Goal: Obtain resource: Download file/media

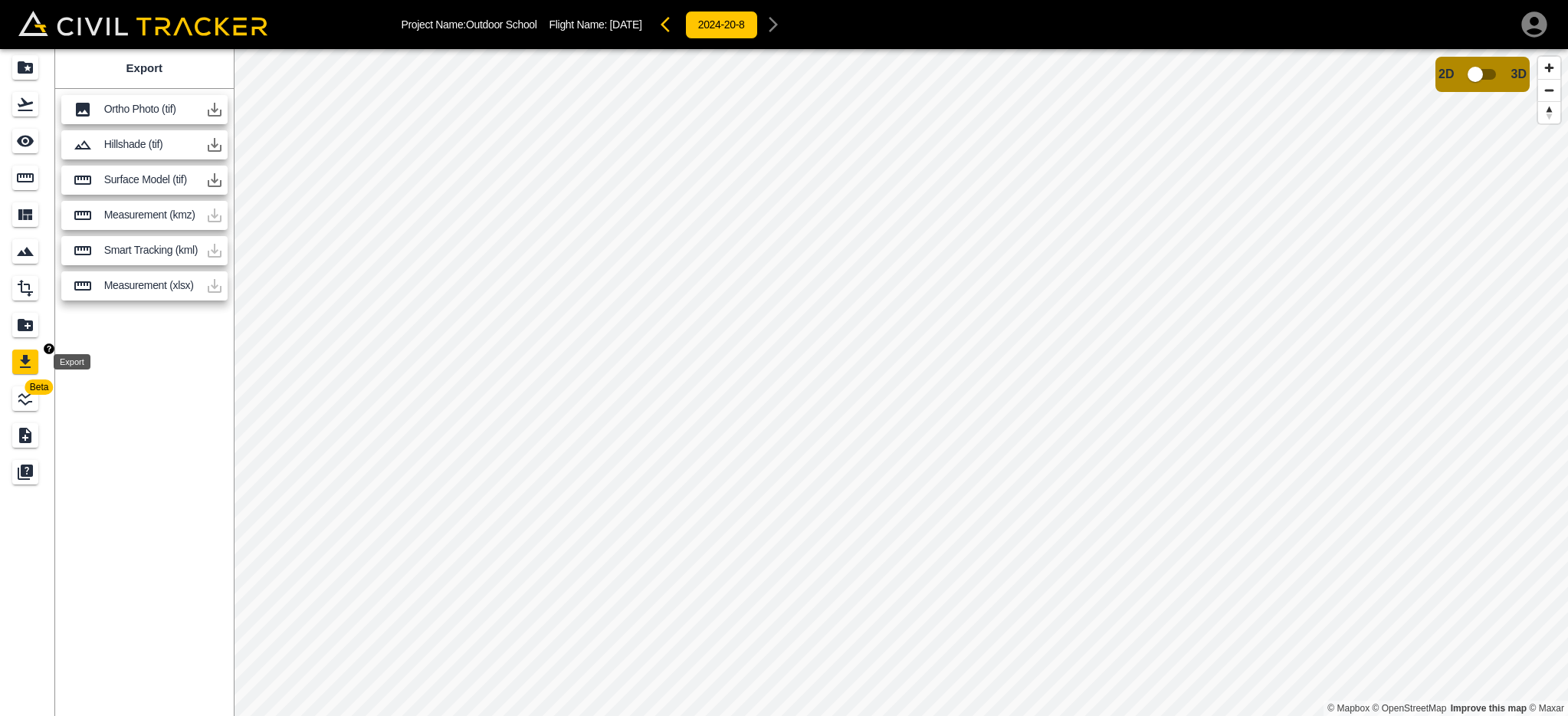
click at [29, 358] on icon "Export" at bounding box center [26, 362] width 19 height 19
click at [26, 326] on icon "Report" at bounding box center [26, 325] width 19 height 19
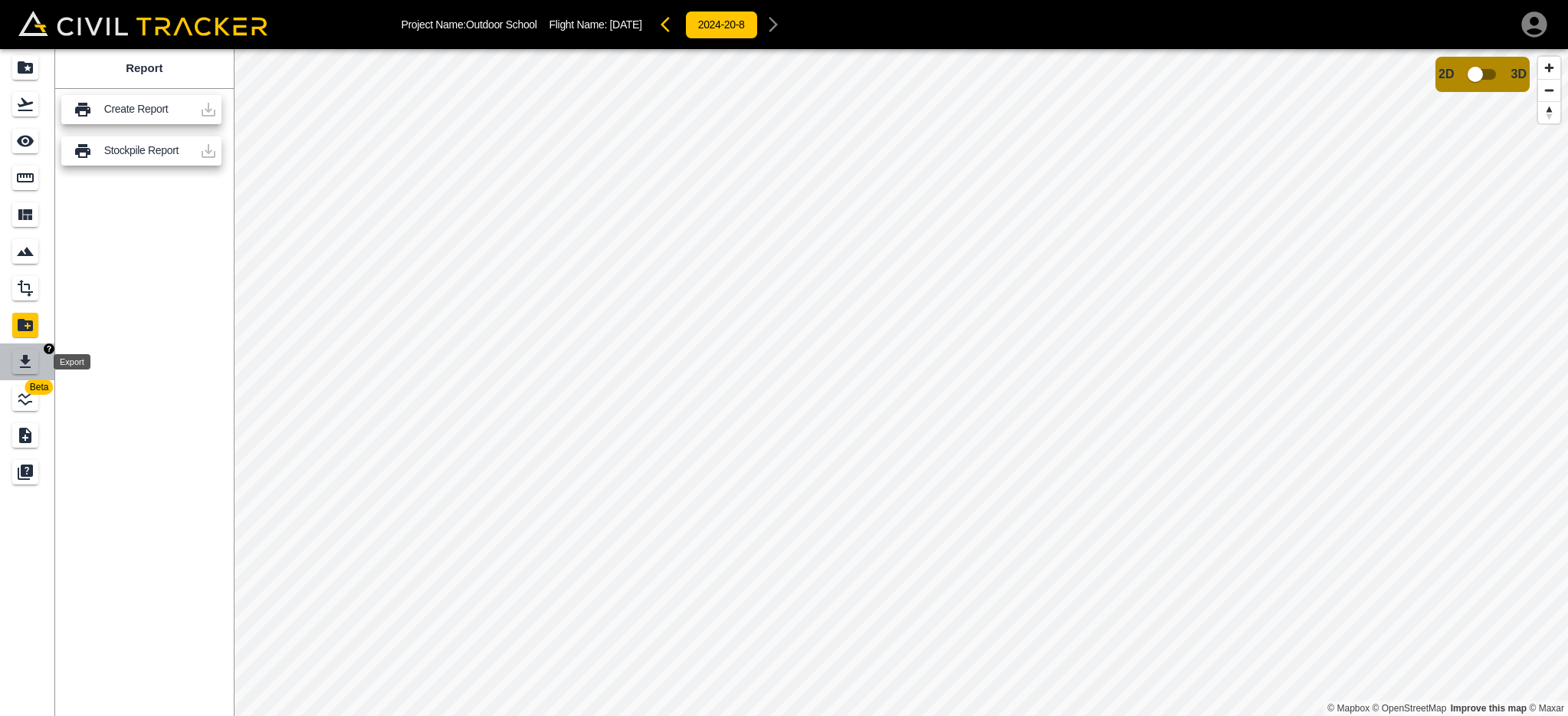
click at [26, 362] on icon "Export" at bounding box center [26, 361] width 11 height 13
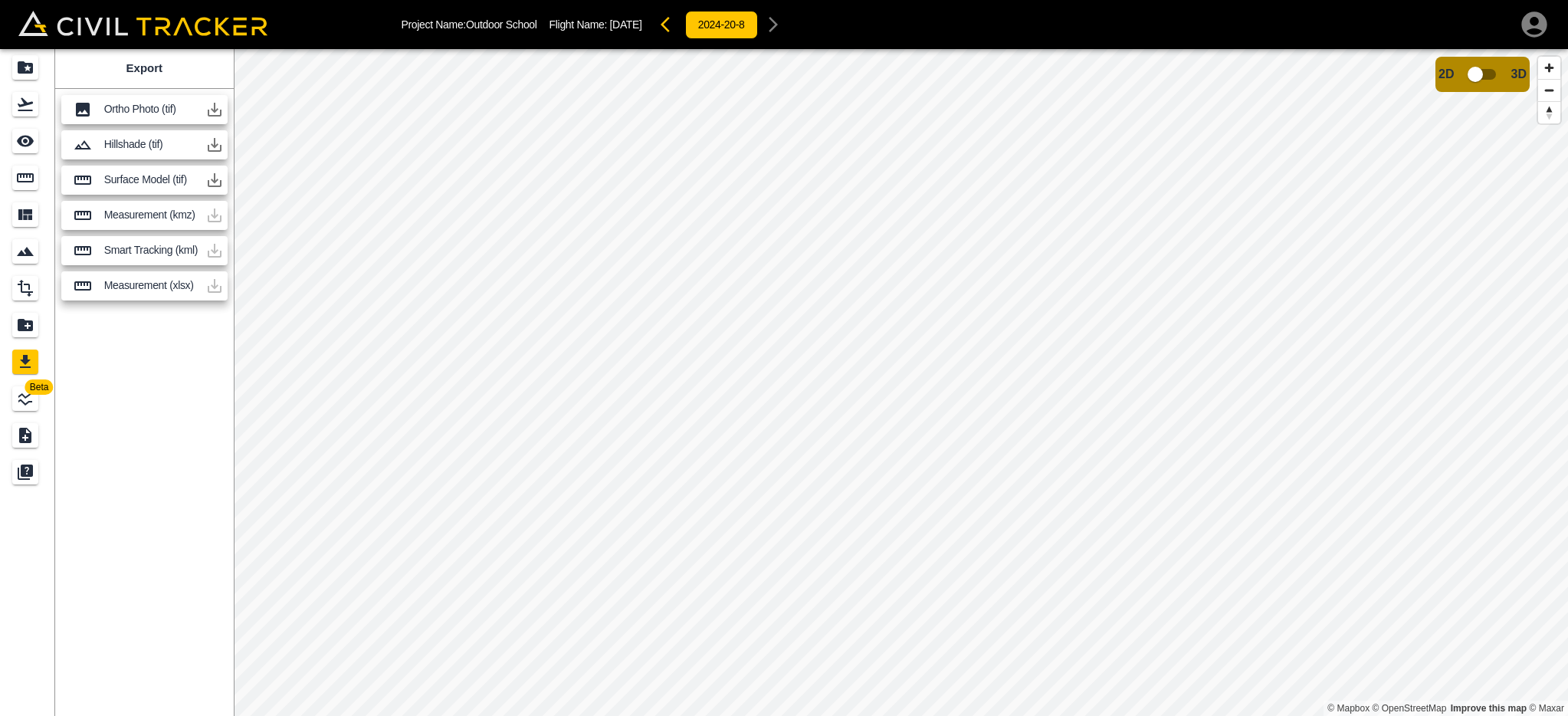
click at [174, 220] on p "Measurement (kmz)" at bounding box center [151, 215] width 95 height 12
click at [193, 181] on p "Surface Model (tif)" at bounding box center [151, 179] width 95 height 12
click at [219, 178] on icon "button" at bounding box center [215, 180] width 19 height 19
click at [214, 182] on icon "button" at bounding box center [215, 180] width 14 height 14
click at [125, 181] on p "Surface Model (tif)" at bounding box center [151, 179] width 95 height 12
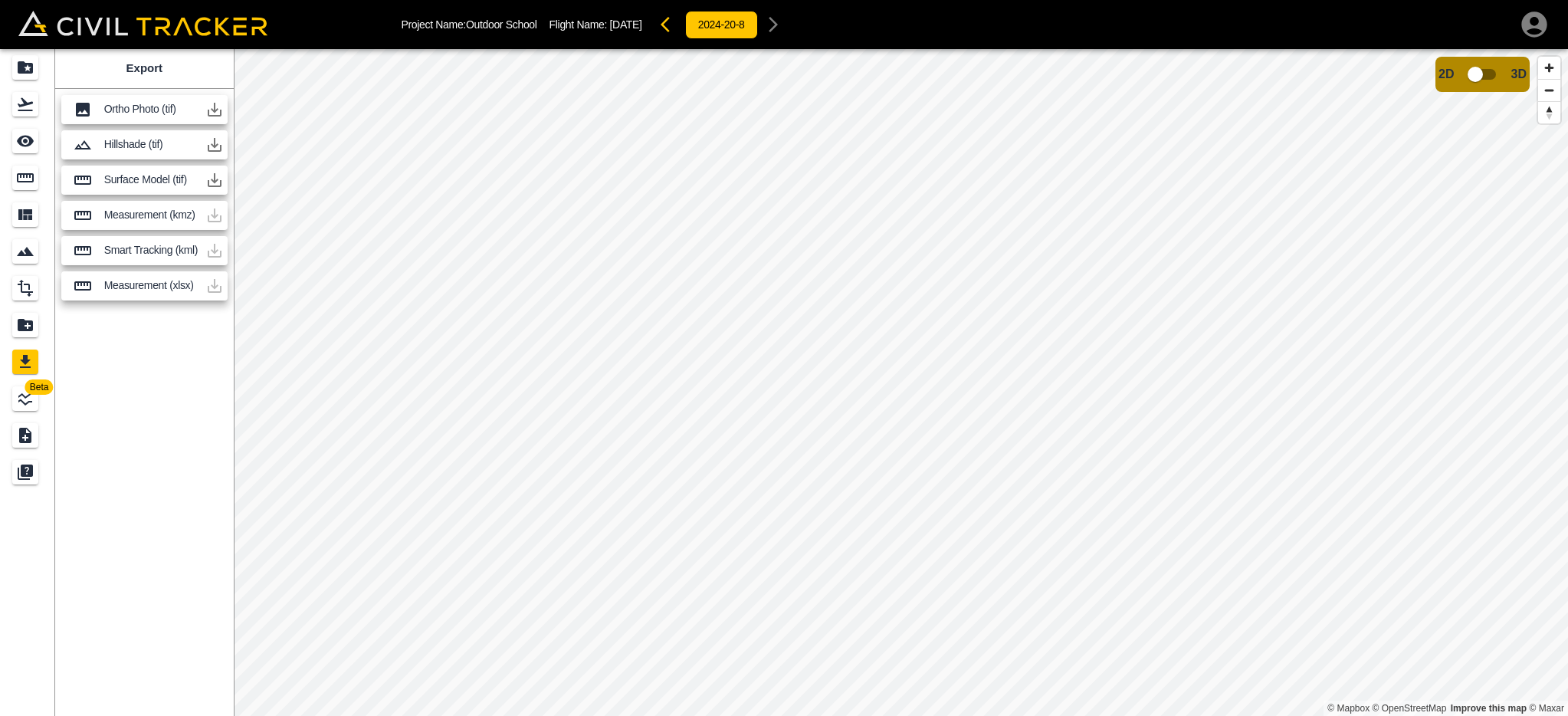
click at [216, 178] on icon "button" at bounding box center [215, 180] width 14 height 14
click at [1540, 25] on icon "button" at bounding box center [1534, 24] width 26 height 26
